Goal: Navigation & Orientation: Find specific page/section

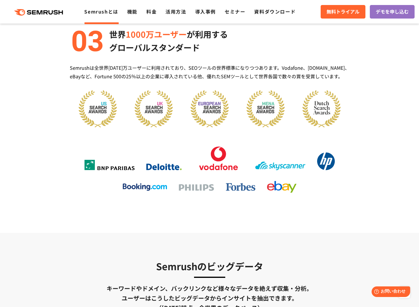
scroll to position [697, 0]
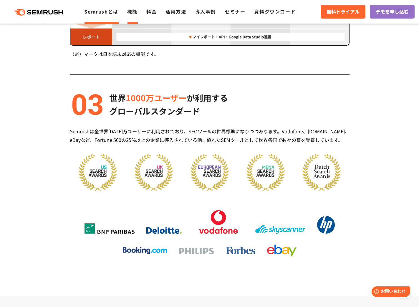
click at [134, 11] on link "機能" at bounding box center [132, 11] width 10 height 7
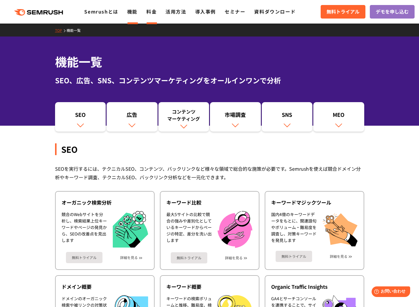
click at [148, 10] on link "料金" at bounding box center [151, 11] width 10 height 7
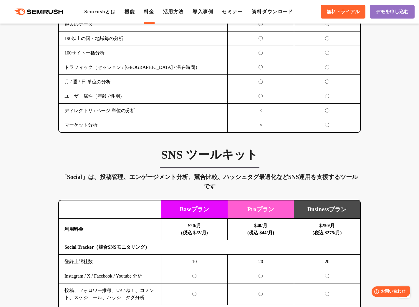
scroll to position [1220, 0]
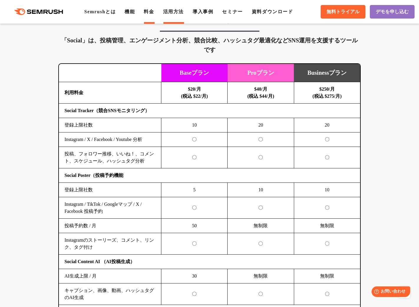
click at [184, 10] on link "活用方法" at bounding box center [173, 11] width 21 height 5
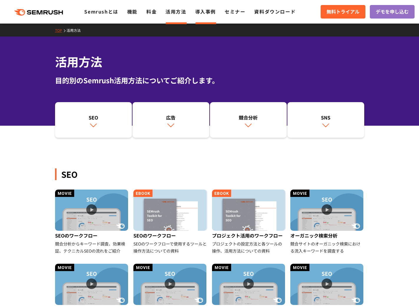
click at [206, 14] on link "導入事例" at bounding box center [205, 11] width 21 height 7
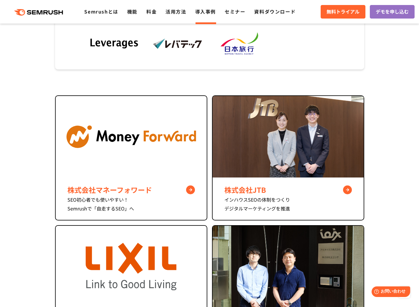
scroll to position [377, 0]
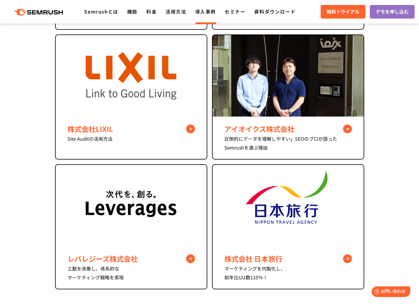
click at [36, 181] on section "株式会社マネーフォワード SEO初心者でも使いやすい！ Semrushで「自走するSEO」へ 株式会社JTB インハウスSEOの体制をつくり デジタルマーケテ…" at bounding box center [209, 115] width 419 height 420
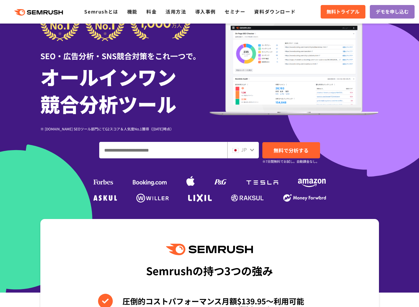
scroll to position [124, 0]
